Goal: Register for event/course

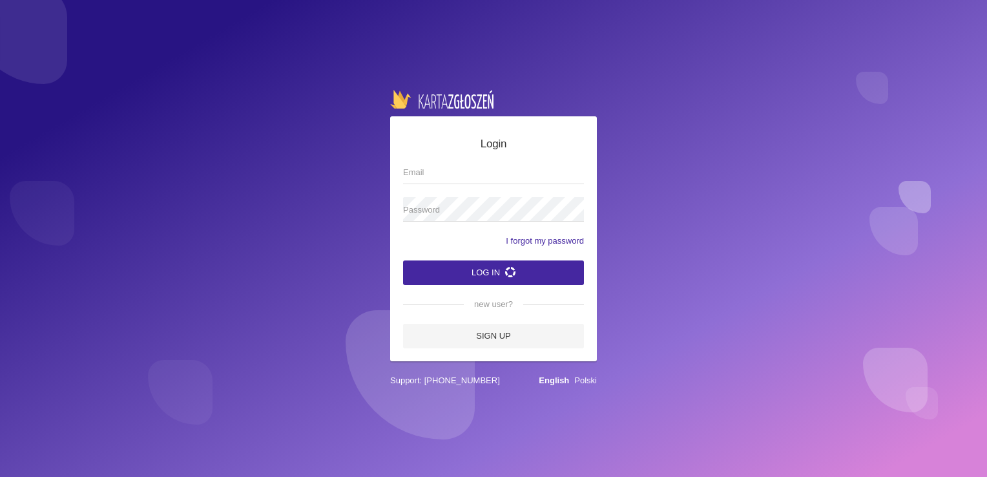
click at [491, 167] on span "Email" at bounding box center [487, 172] width 168 height 13
click at [491, 167] on input "Email" at bounding box center [493, 172] width 181 height 25
type input "[EMAIL_ADDRESS][DOMAIN_NAME]"
click at [403, 260] on button "Log in" at bounding box center [493, 272] width 181 height 25
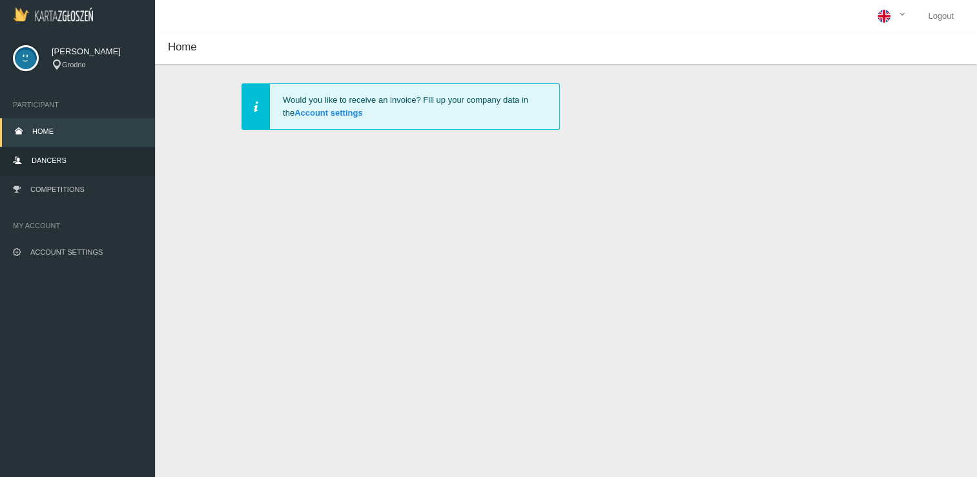
click at [69, 165] on link "Dancers" at bounding box center [77, 161] width 155 height 28
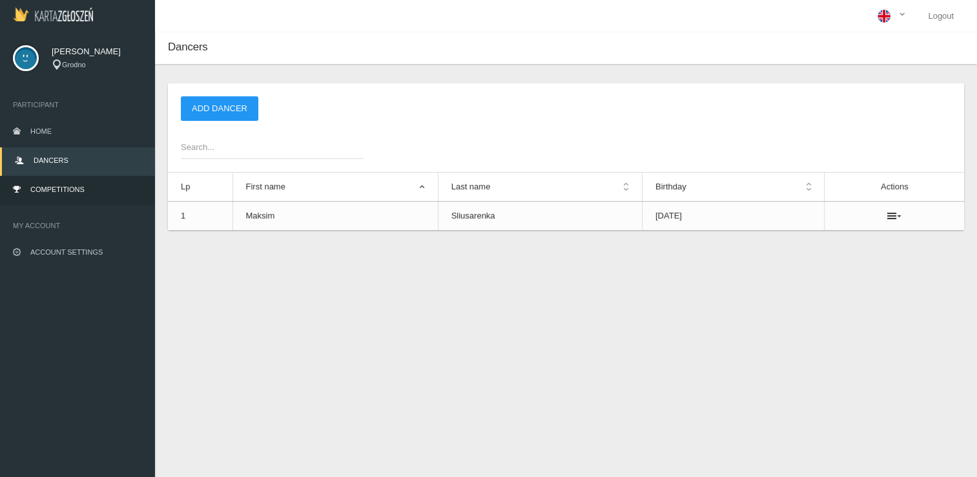
click at [68, 190] on span "Competitions" at bounding box center [57, 189] width 54 height 8
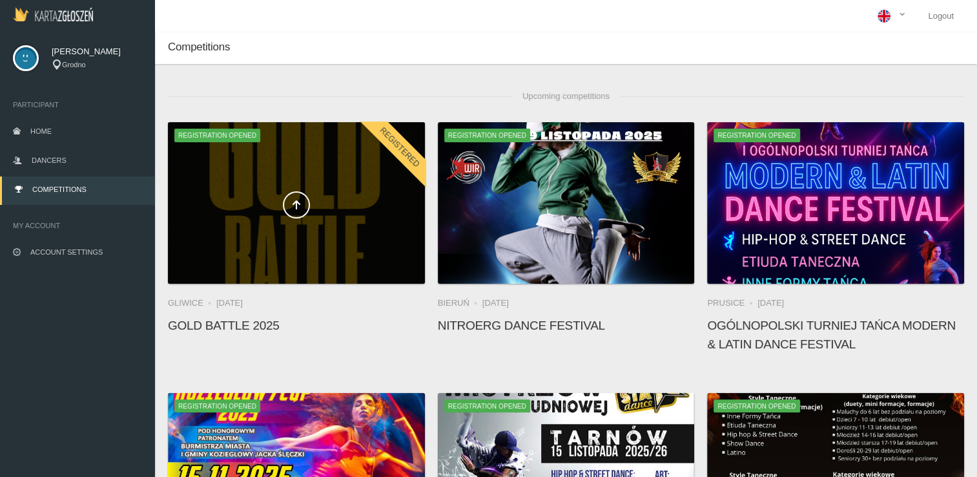
click at [334, 160] on div at bounding box center [296, 202] width 257 height 161
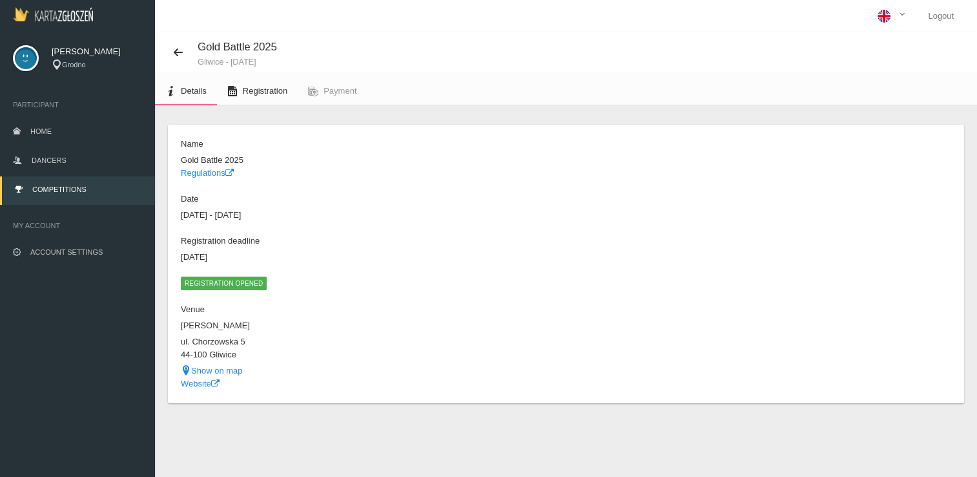
click at [260, 93] on span "Registration" at bounding box center [265, 91] width 45 height 10
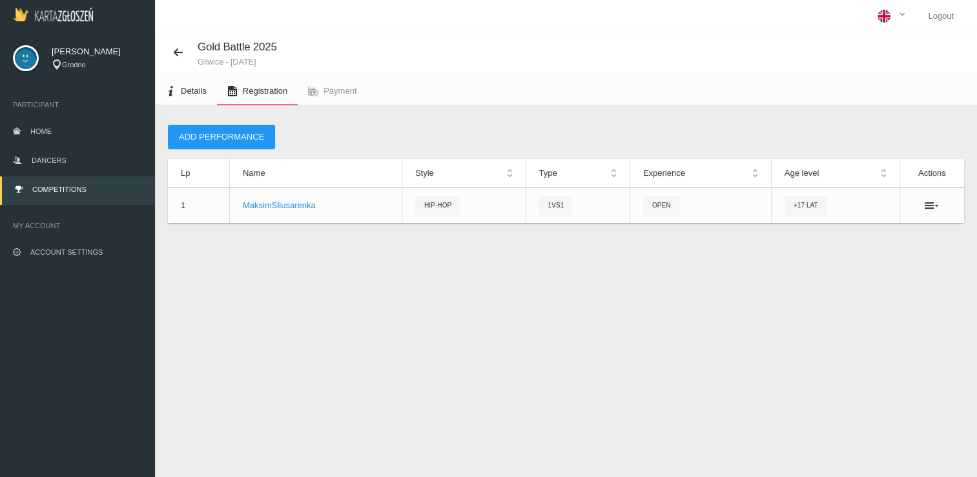
click at [189, 92] on span "Details" at bounding box center [194, 91] width 26 height 10
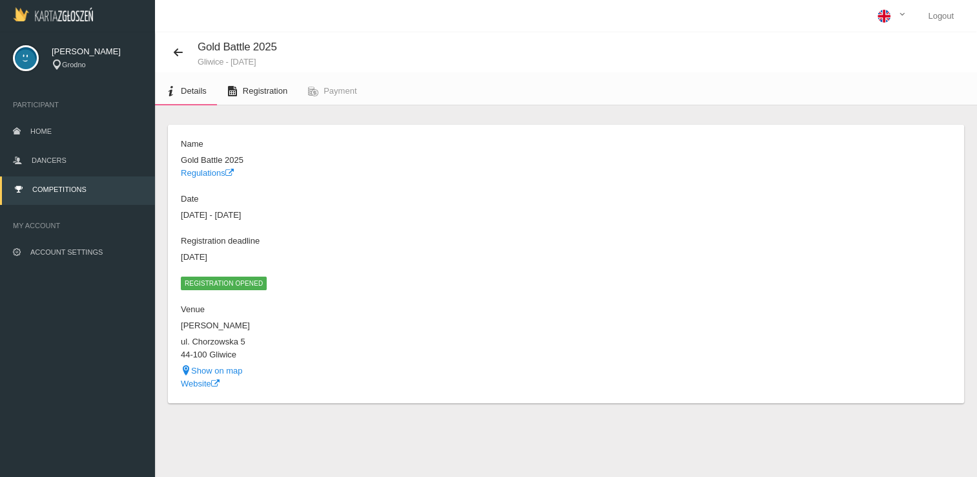
click at [249, 90] on span "Registration" at bounding box center [265, 91] width 45 height 10
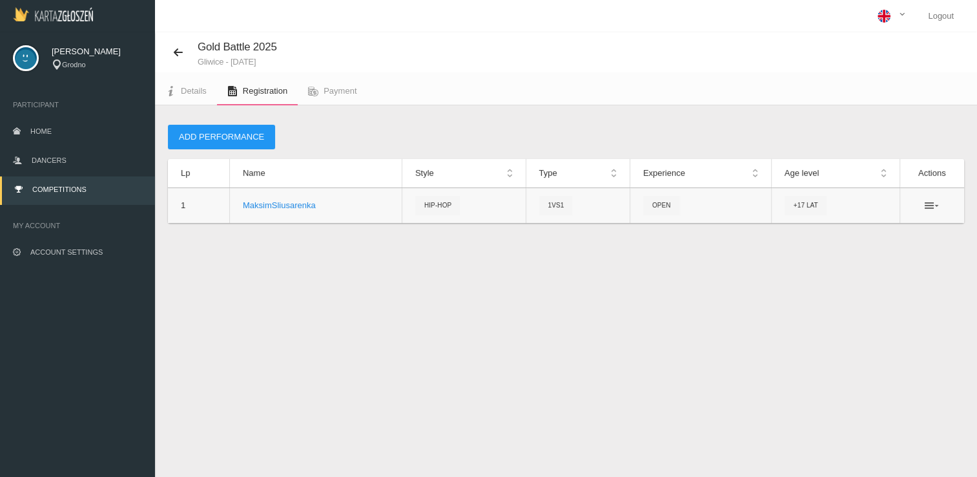
click at [937, 209] on icon at bounding box center [932, 205] width 14 height 10
click at [351, 87] on span "Payment" at bounding box center [340, 91] width 33 height 10
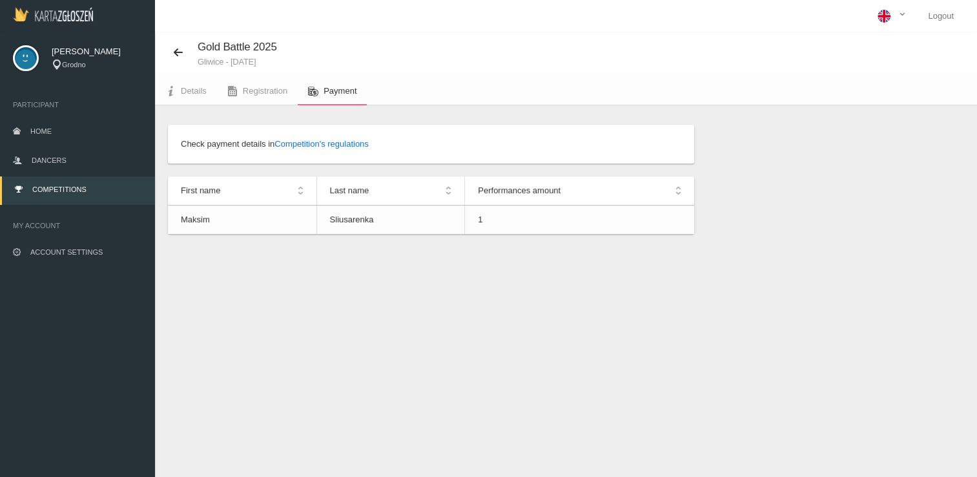
click at [338, 143] on link "Competition's regulations" at bounding box center [322, 144] width 94 height 10
click at [207, 99] on link "Details" at bounding box center [186, 91] width 62 height 28
